Goal: Information Seeking & Learning: Check status

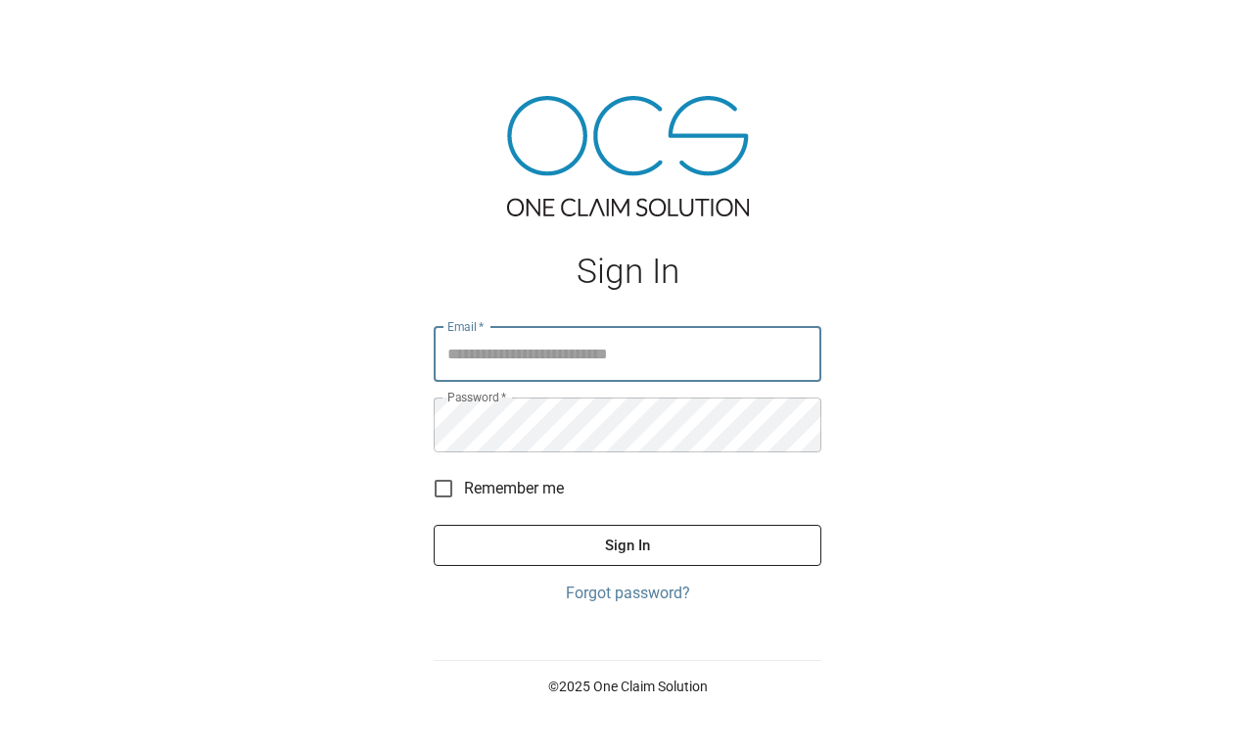
click at [562, 367] on input "Email   *" at bounding box center [628, 354] width 388 height 55
type input "**********"
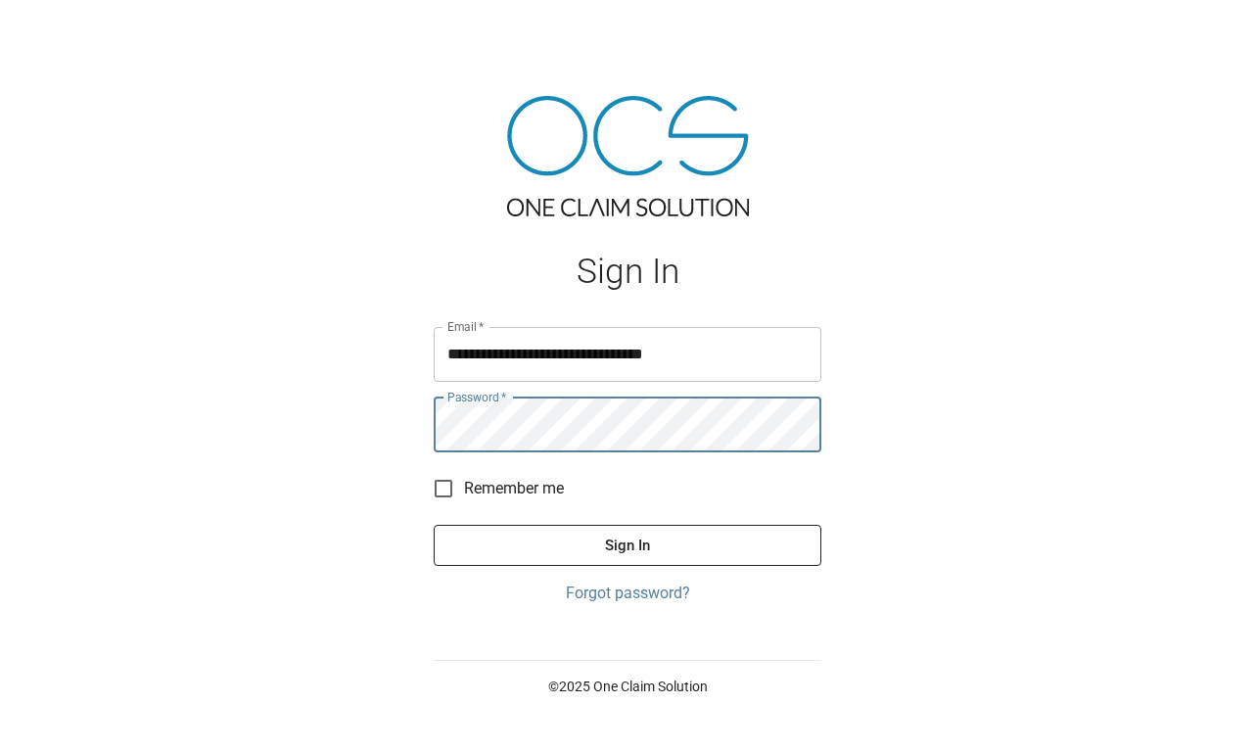
click at [434, 525] on button "Sign In" at bounding box center [628, 545] width 388 height 41
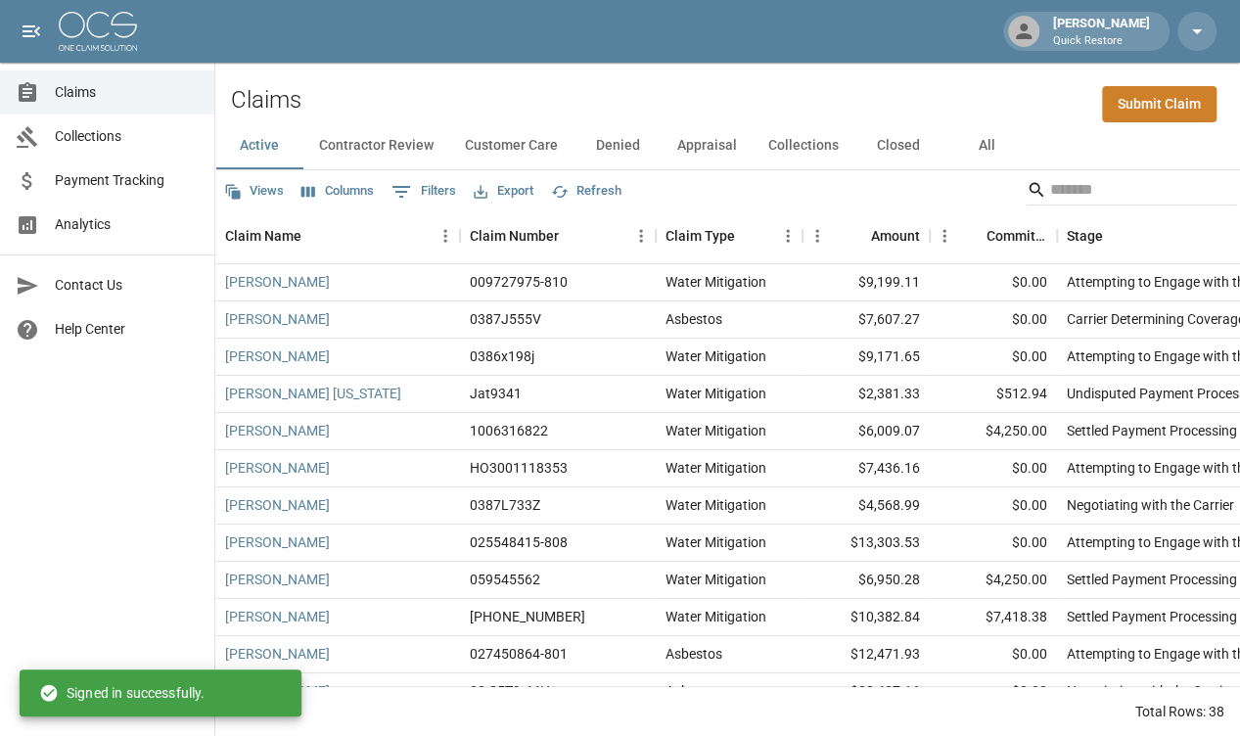
click at [101, 220] on span "Analytics" at bounding box center [127, 224] width 144 height 21
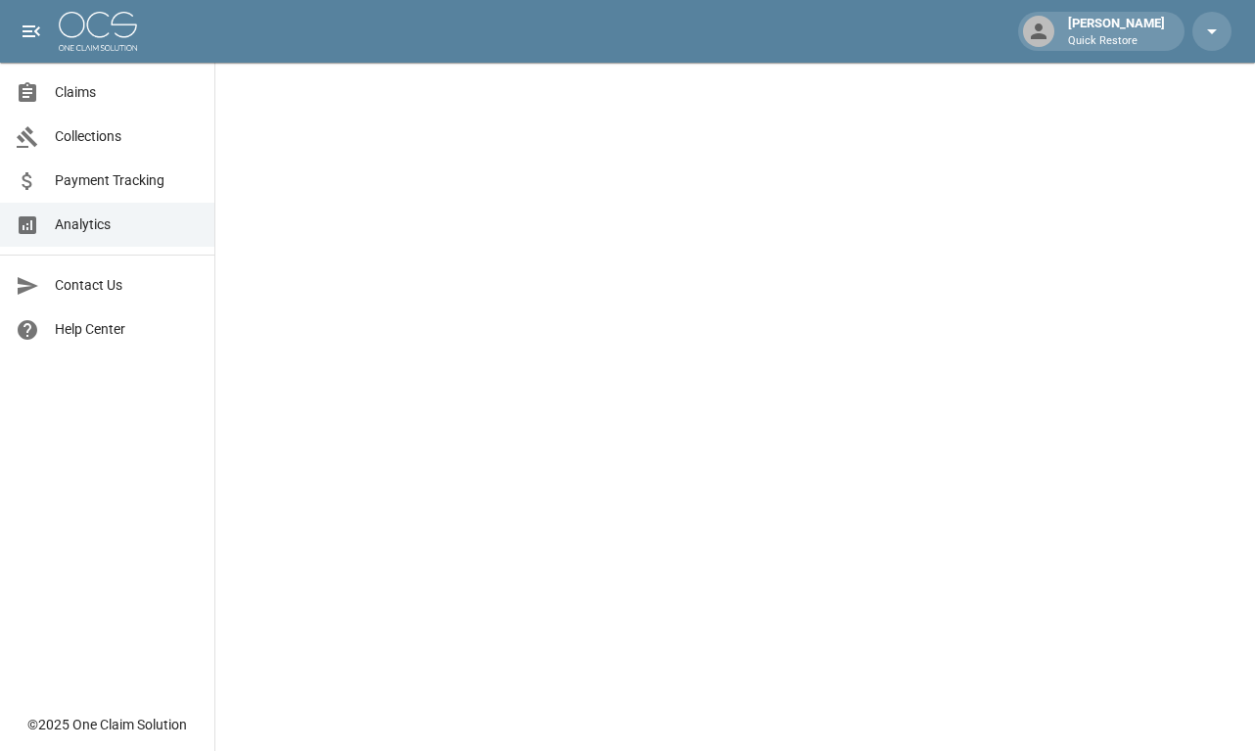
click at [99, 89] on span "Claims" at bounding box center [127, 92] width 144 height 21
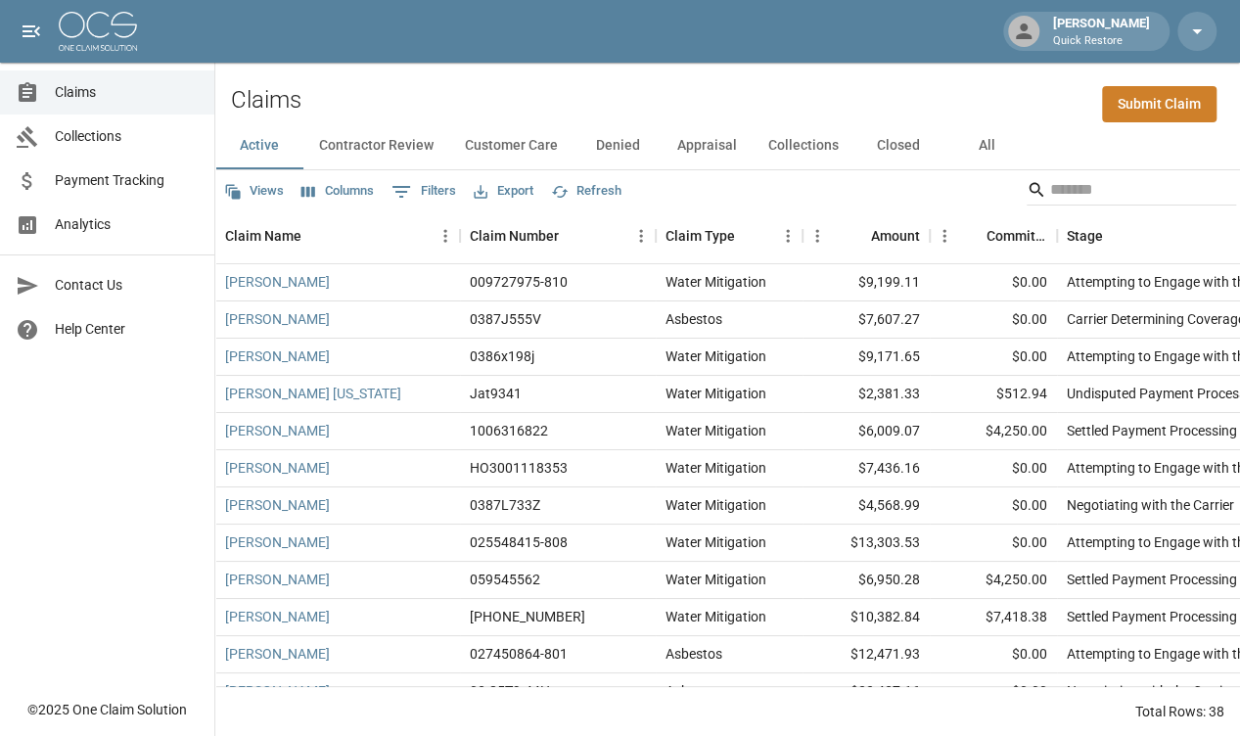
drag, startPoint x: 981, startPoint y: 147, endPoint x: 990, endPoint y: 154, distance: 11.2
click at [981, 148] on button "All" at bounding box center [987, 145] width 88 height 47
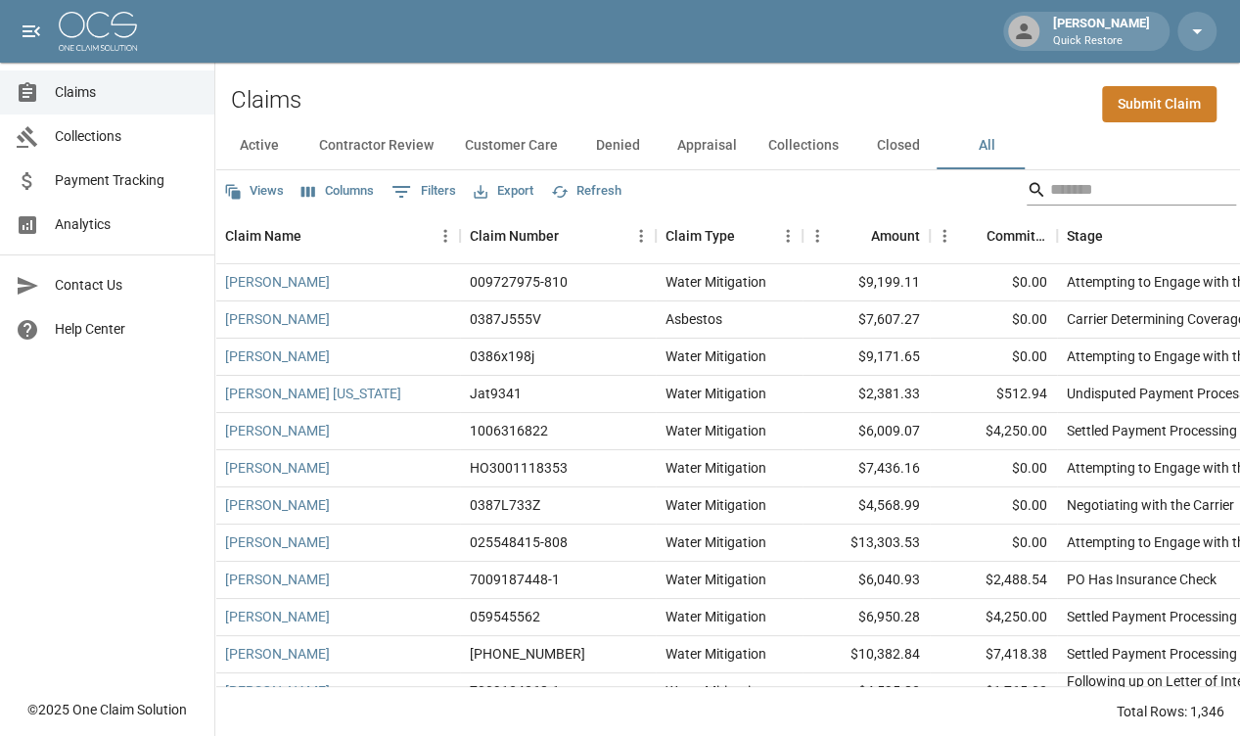
click at [1134, 197] on input "Search" at bounding box center [1128, 189] width 157 height 31
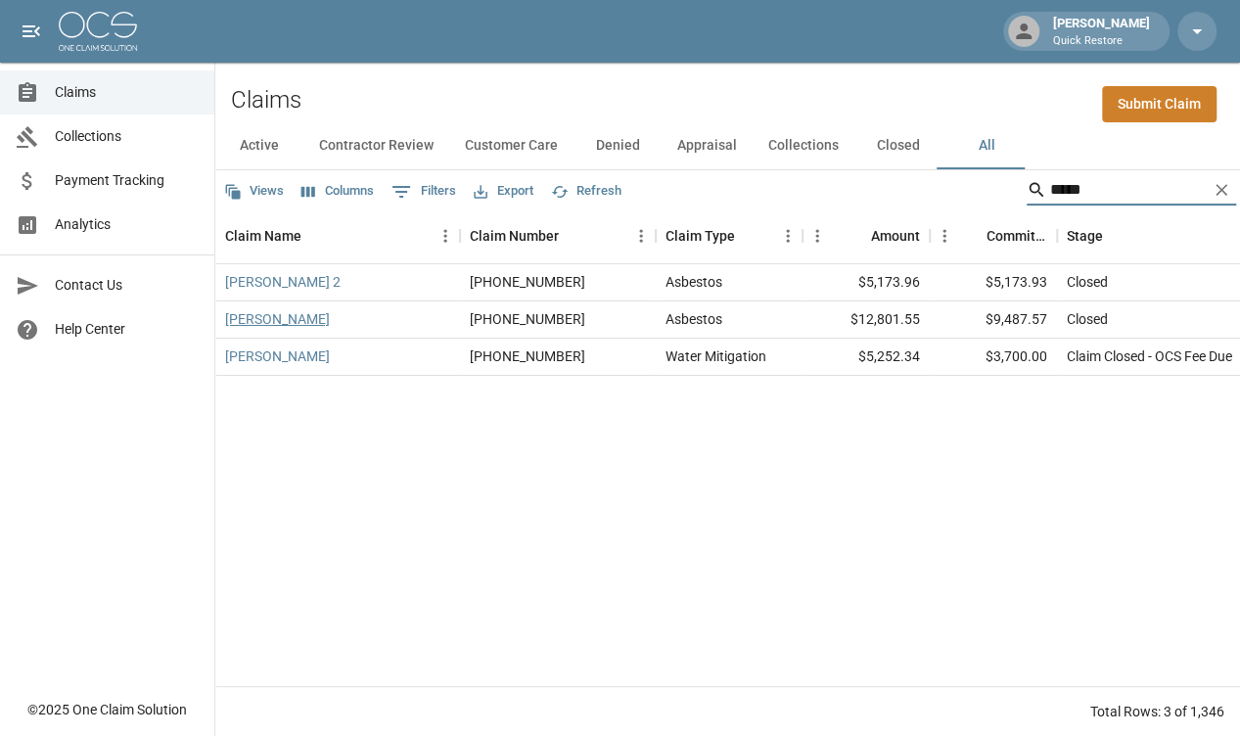
type input "*****"
click at [276, 320] on link "[PERSON_NAME]" at bounding box center [277, 319] width 105 height 20
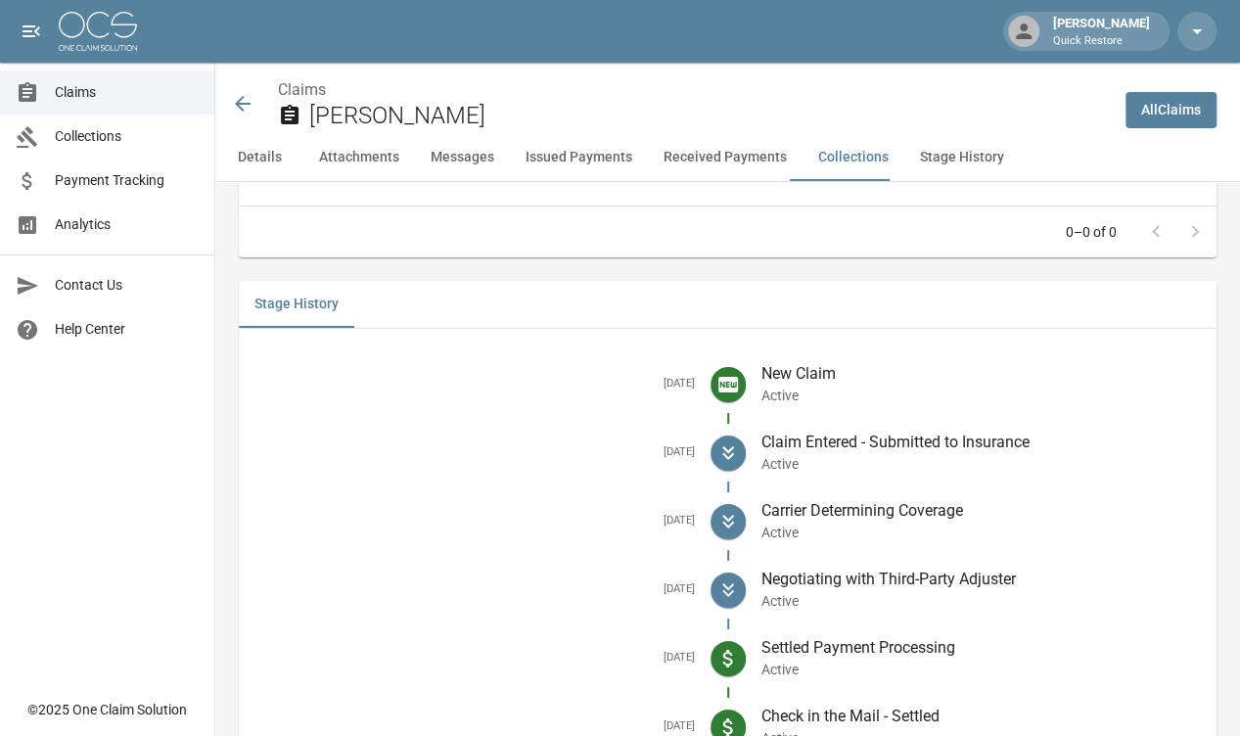
scroll to position [3141, 0]
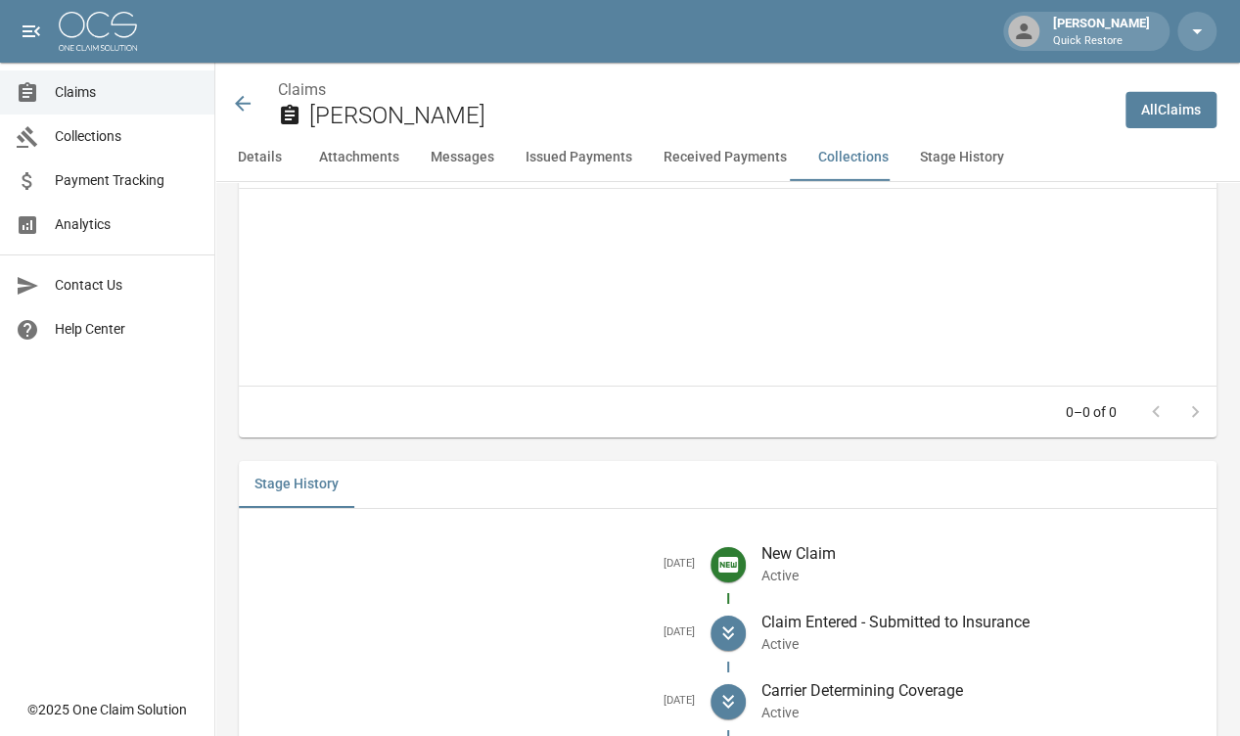
click at [124, 98] on span "Claims" at bounding box center [127, 92] width 144 height 21
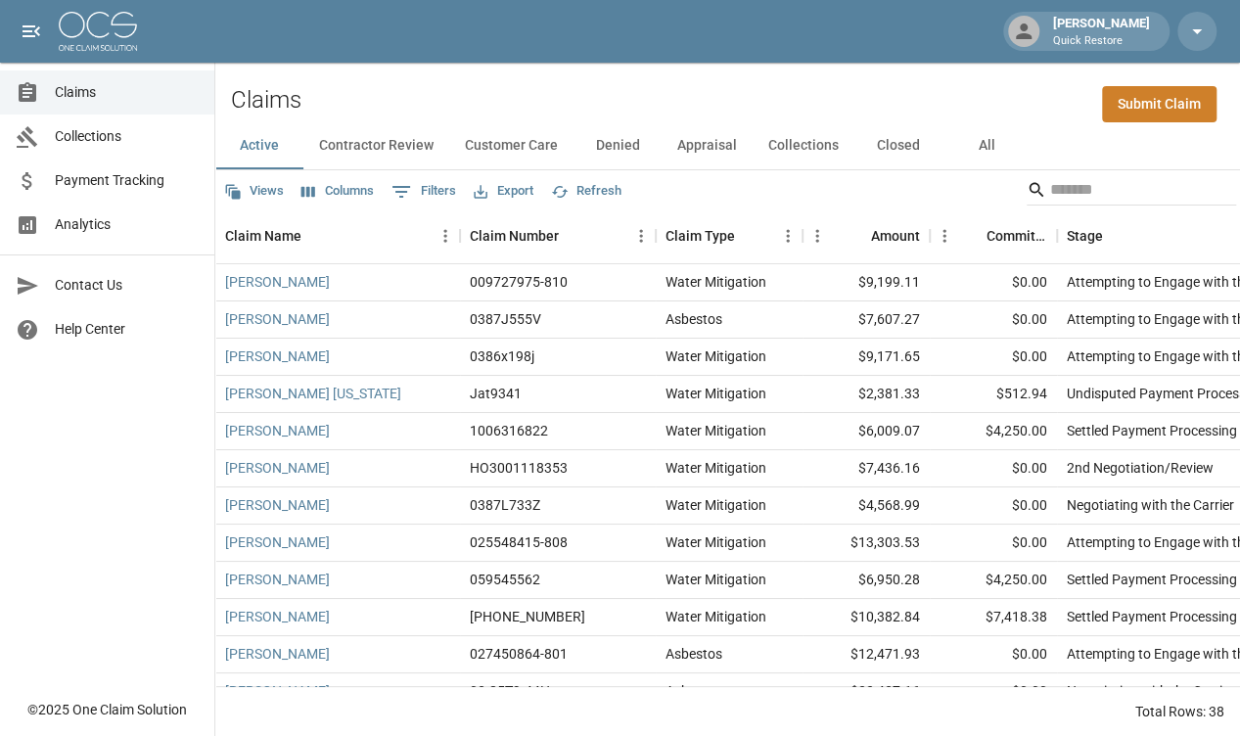
click at [113, 236] on link "Analytics" at bounding box center [107, 225] width 214 height 44
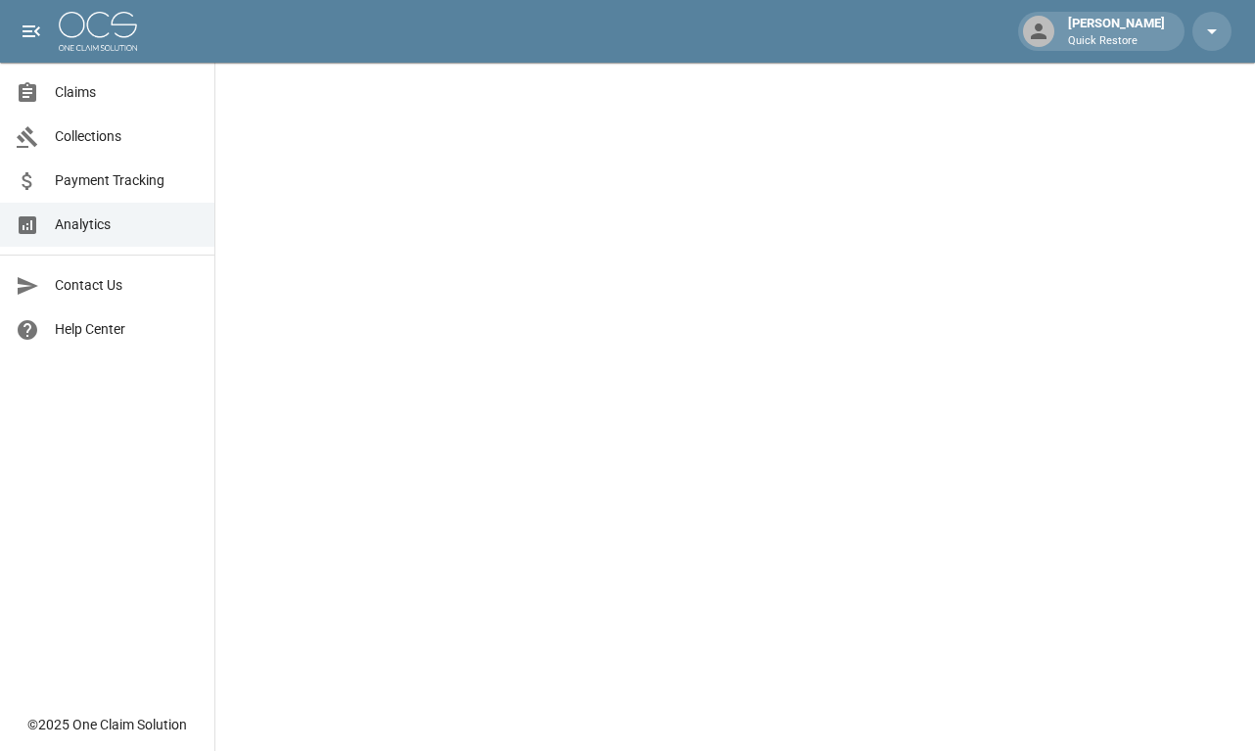
click at [117, 185] on span "Payment Tracking" at bounding box center [127, 180] width 144 height 21
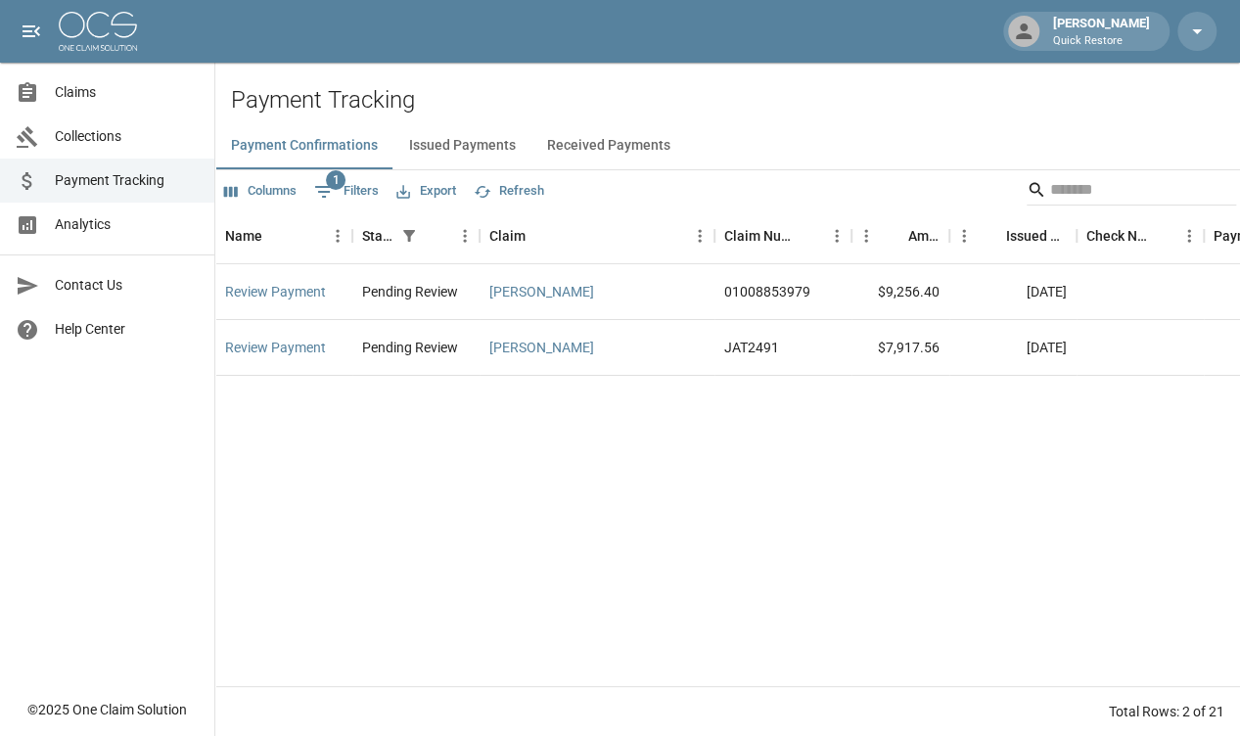
click at [146, 220] on span "Analytics" at bounding box center [127, 224] width 144 height 21
